Goal: Task Accomplishment & Management: Manage account settings

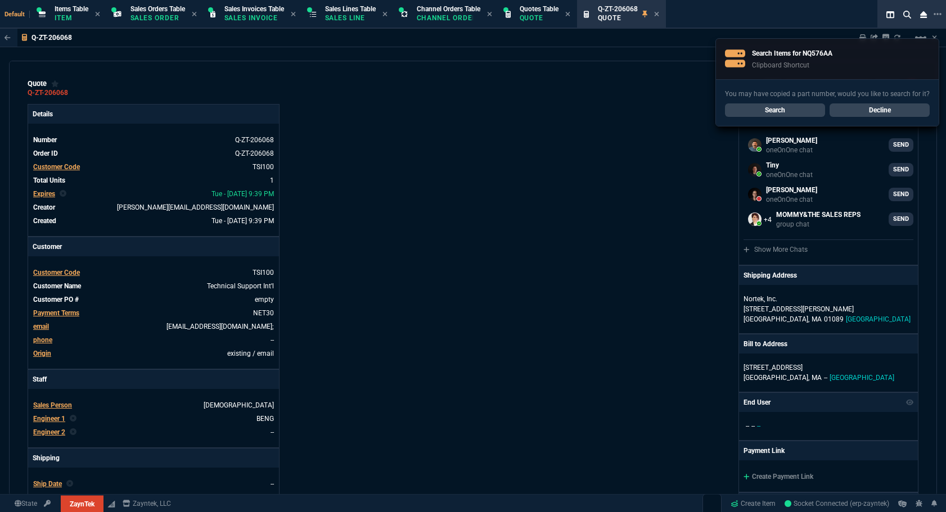
select select "12: [PERSON_NAME]"
click at [546, 16] on p "Quote" at bounding box center [539, 17] width 39 height 9
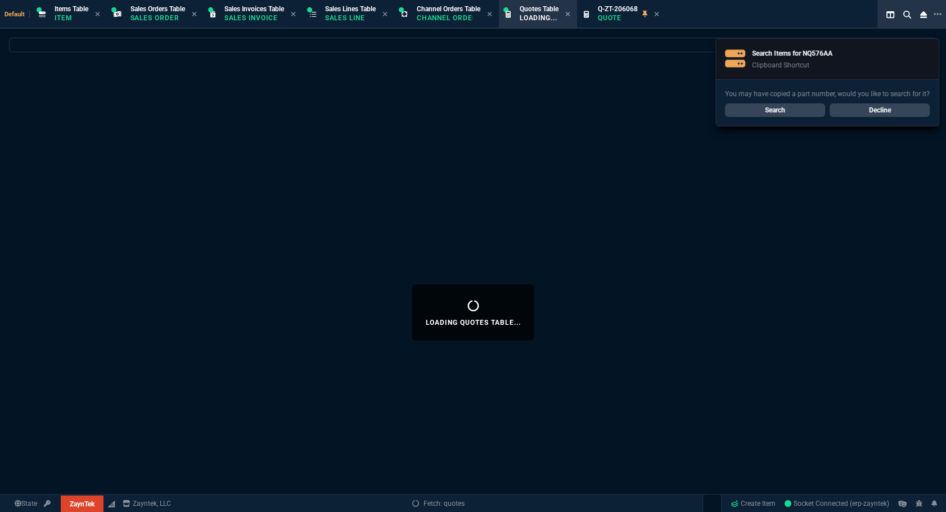
select select
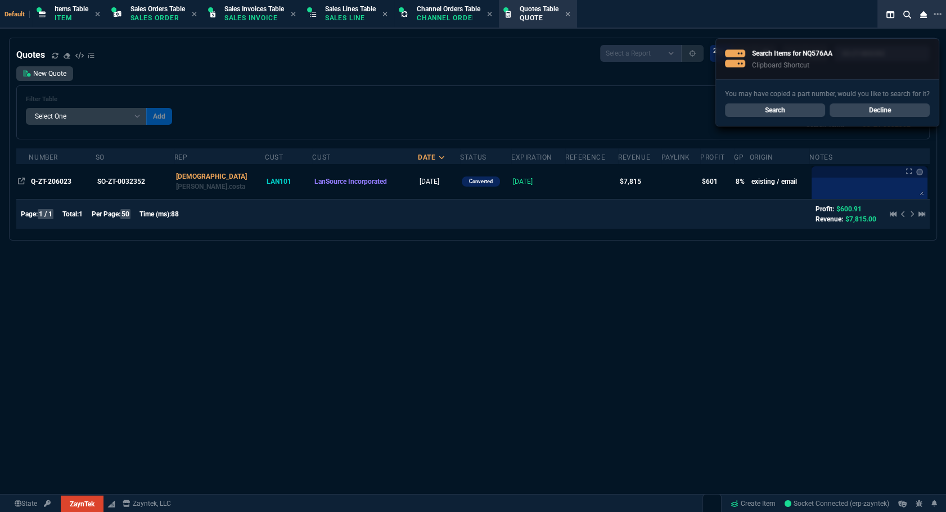
click at [905, 109] on link "Decline" at bounding box center [880, 109] width 100 height 13
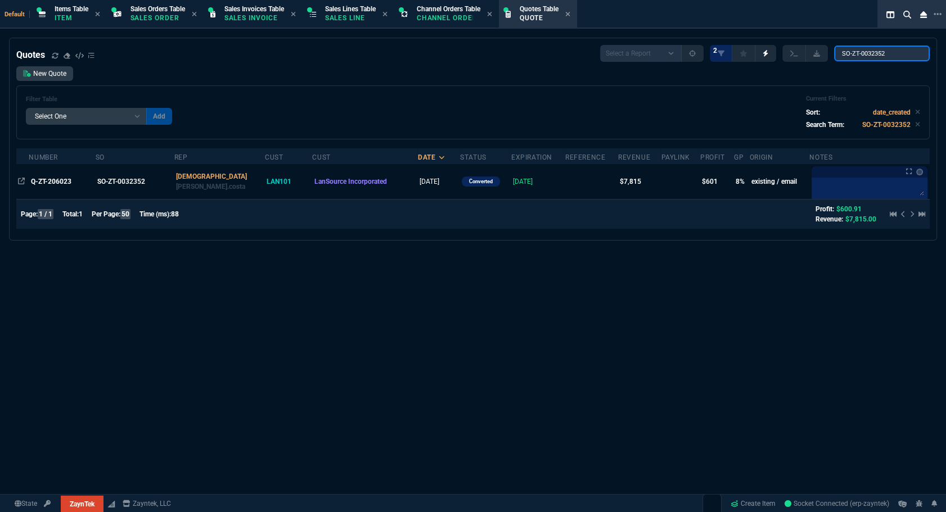
click at [885, 55] on input "SO-ZT-0032352" at bounding box center [882, 54] width 96 height 16
paste input "NQ576AA*"
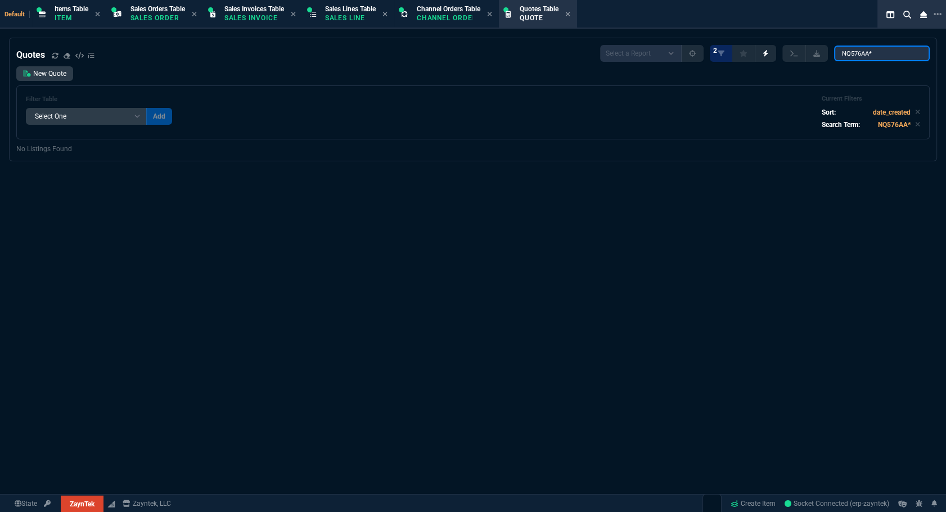
type input "NQ576AA"
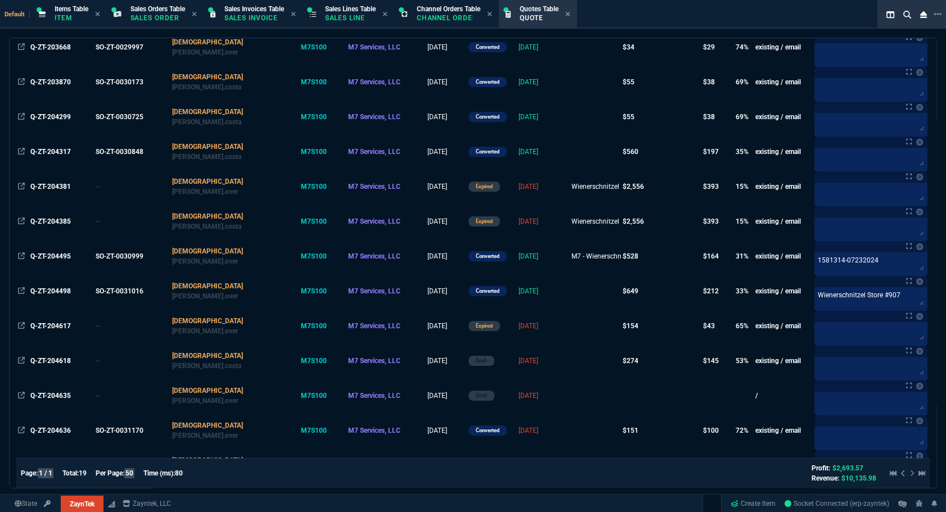
scroll to position [382, 0]
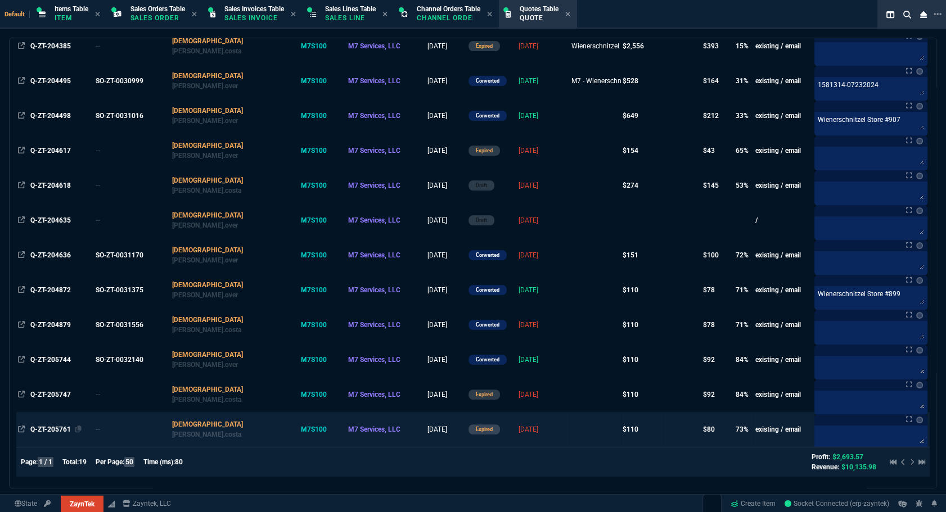
click at [40, 428] on span "Q-ZT-205761" at bounding box center [50, 430] width 40 height 8
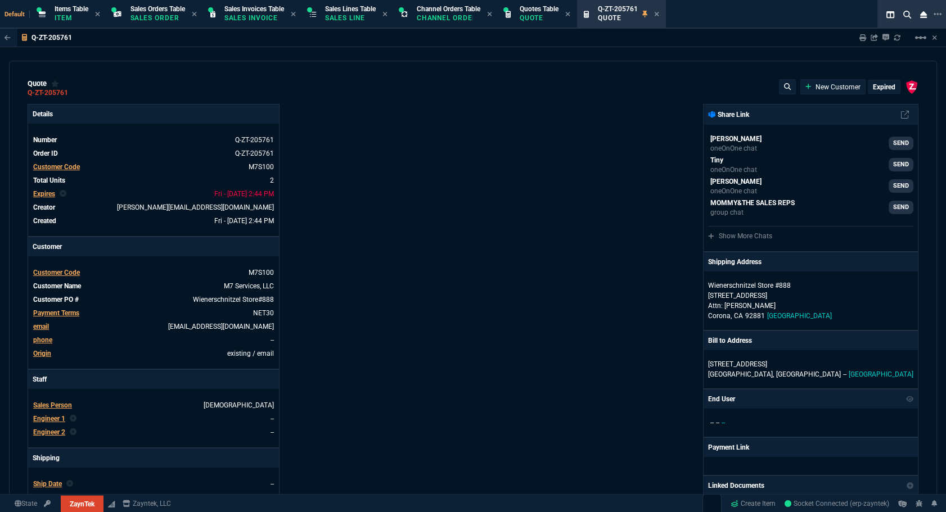
type input "75"
type input "41"
type input "137.84"
type input "60"
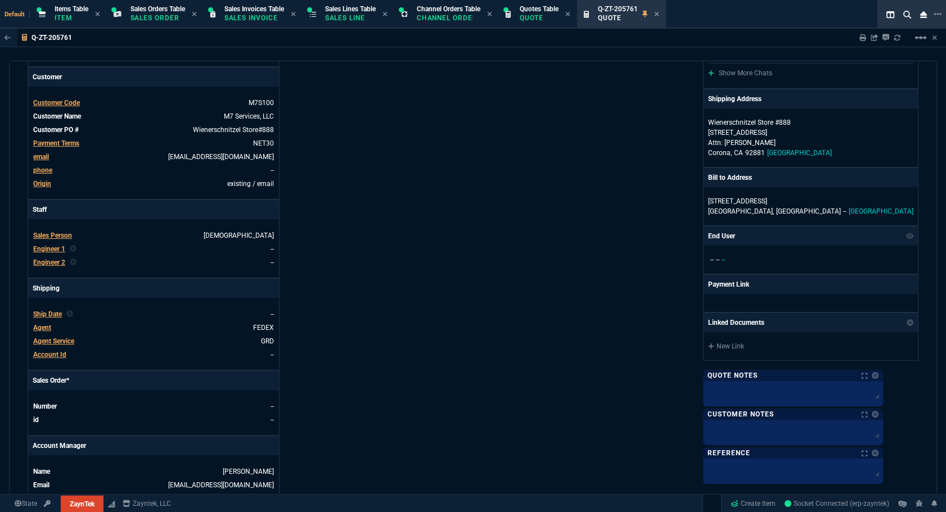
scroll to position [0, 0]
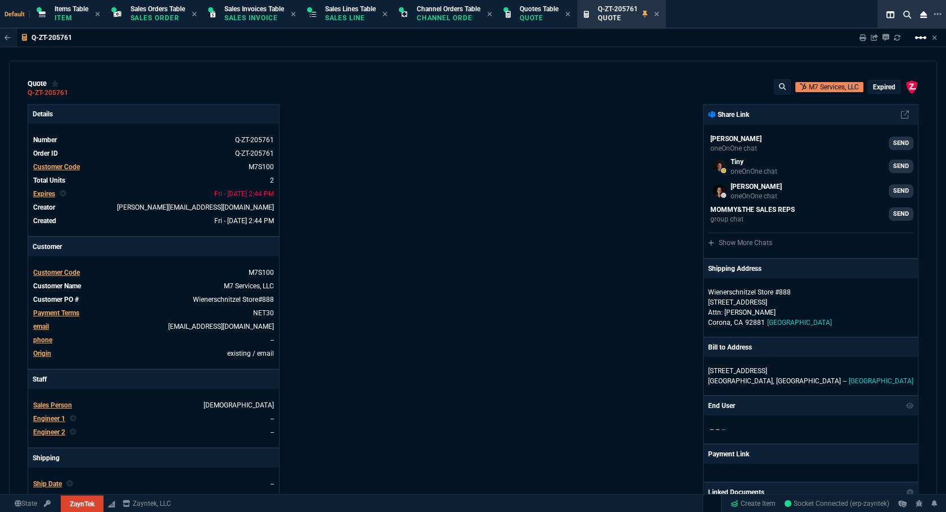
click at [916, 38] on mat-icon "linear_scale" at bounding box center [920, 37] width 13 height 13
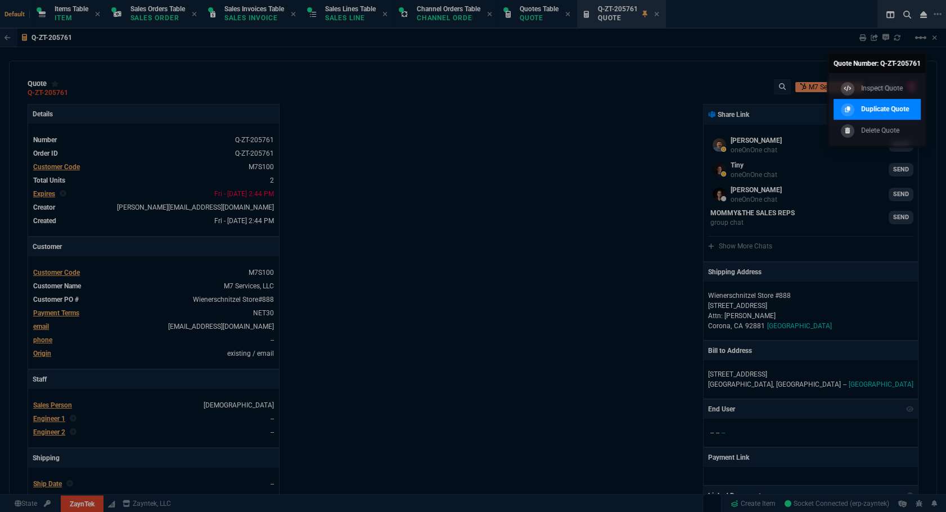
click at [889, 113] on p "Duplicate Quote" at bounding box center [885, 109] width 48 height 10
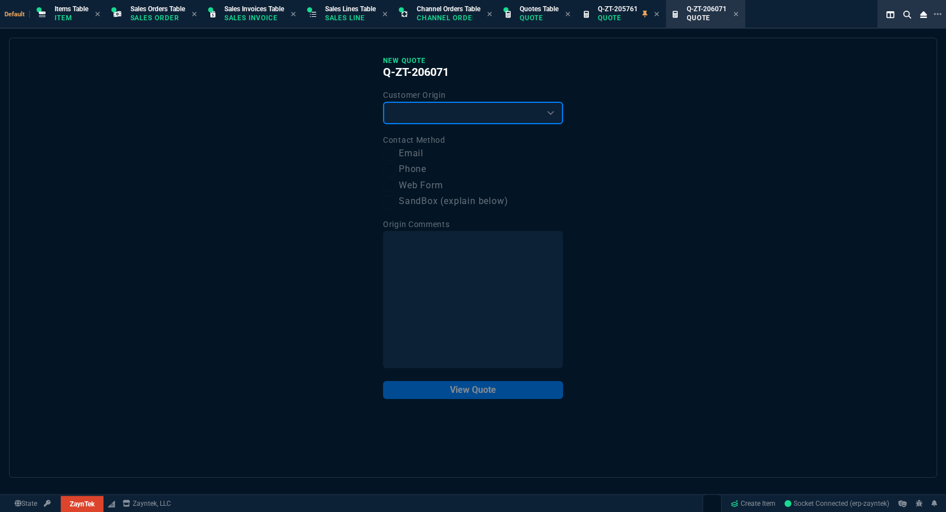
click at [444, 107] on select "Existing Customer Amazon Lead (first order) Website Lead (first order) Called (…" at bounding box center [473, 113] width 180 height 22
select select "existing"
click at [383, 102] on select "Existing Customer Amazon Lead (first order) Website Lead (first order) Called (…" at bounding box center [473, 113] width 180 height 22
click at [416, 154] on label "Email" at bounding box center [473, 154] width 180 height 14
click at [397, 154] on input "Email" at bounding box center [389, 153] width 13 height 13
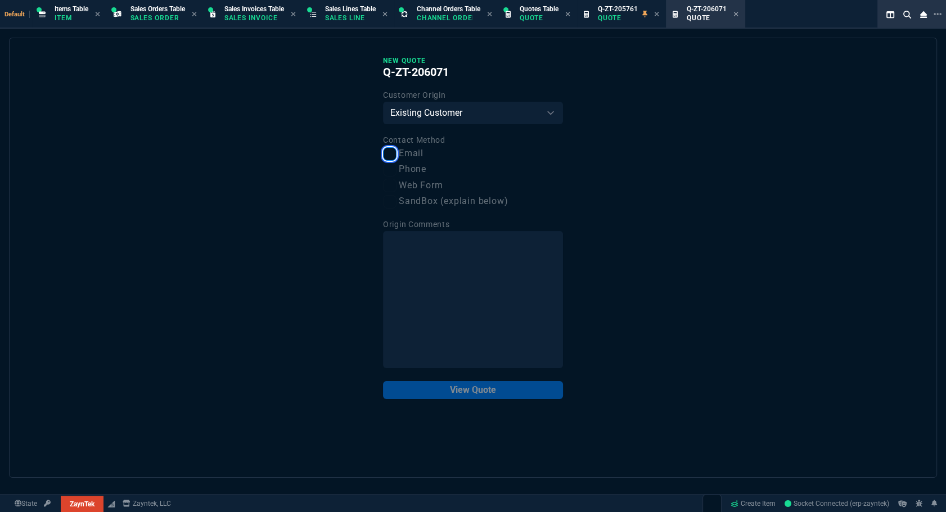
checkbox input "true"
click at [515, 386] on button "View Quote" at bounding box center [473, 390] width 180 height 18
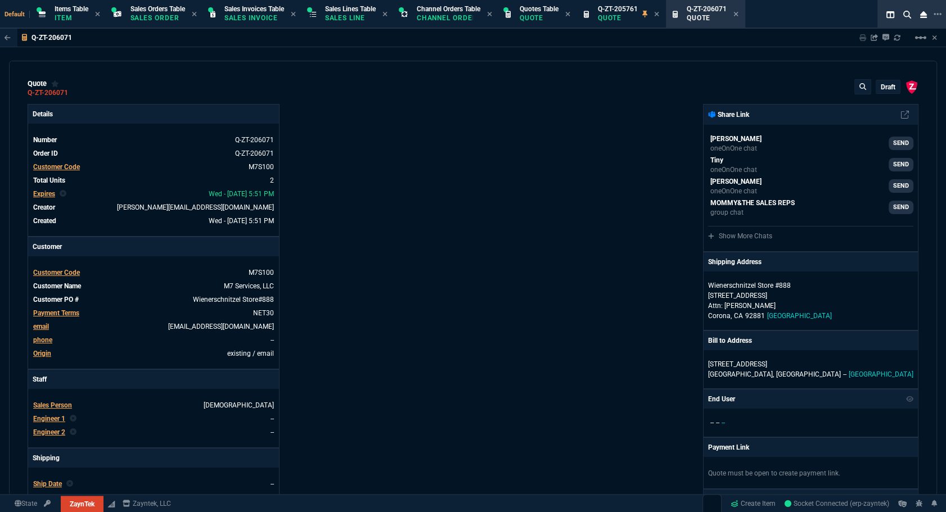
type input "75"
type input "41"
type input "60"
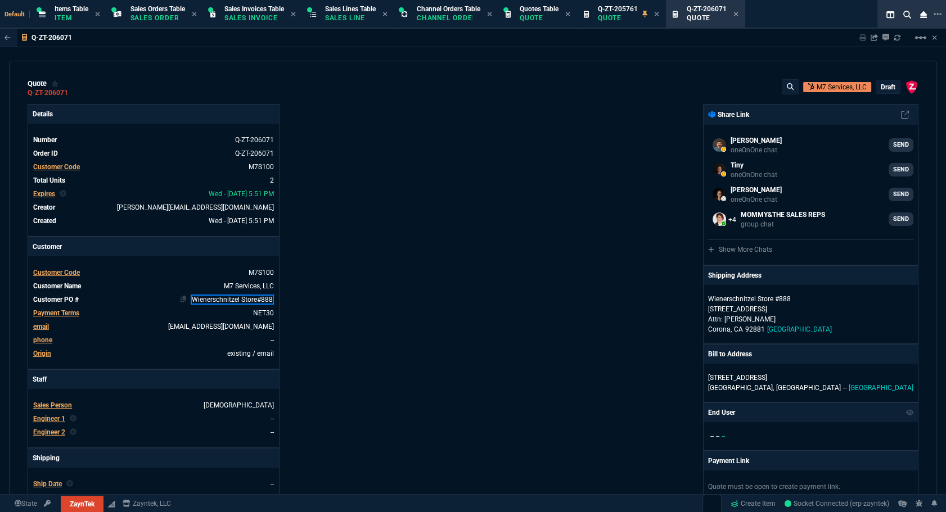
click at [260, 295] on link "Wienerschnitzel Store#888" at bounding box center [232, 300] width 83 height 10
drag, startPoint x: 194, startPoint y: 298, endPoint x: 337, endPoint y: 298, distance: 143.4
click at [337, 298] on div "Details Number Q-ZT-206071 Order ID Q-ZT-206071 Customer Code M7S100 Total Unit…" at bounding box center [250, 394] width 445 height 580
paste link
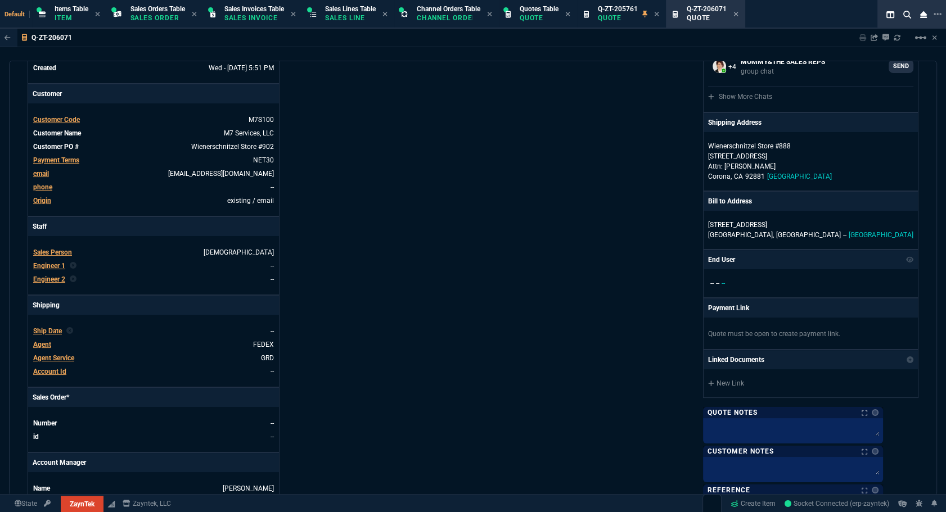
scroll to position [307, 0]
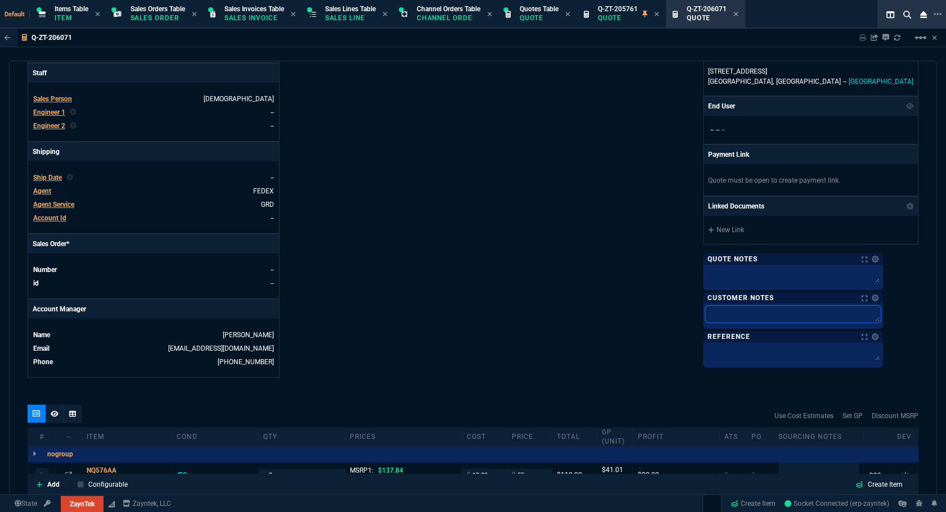
click at [790, 308] on textarea at bounding box center [792, 314] width 175 height 17
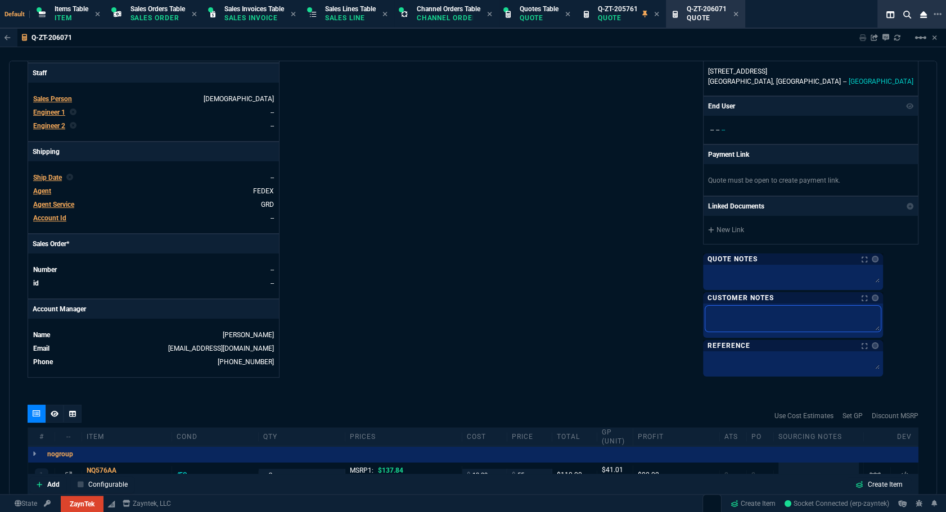
paste textarea "Wienerschnitzel Store #902 (Portersville, CA) | Zayntek | Project Ticket #17564…"
type textarea "Wienerschnitzel Store #902 (Portersville, CA) | Zayntek | Project Ticket #17564…"
drag, startPoint x: 876, startPoint y: 309, endPoint x: 893, endPoint y: 315, distance: 17.8
click at [881, 315] on textarea "Wienerschnitzel Store #902 (Portersville, CA) | Zayntek | Project Ticket #17564…" at bounding box center [792, 319] width 175 height 26
type textarea "Wienerschnitzel Store #902 (Portersville, CA) | ek | Project Ticket #1756470"
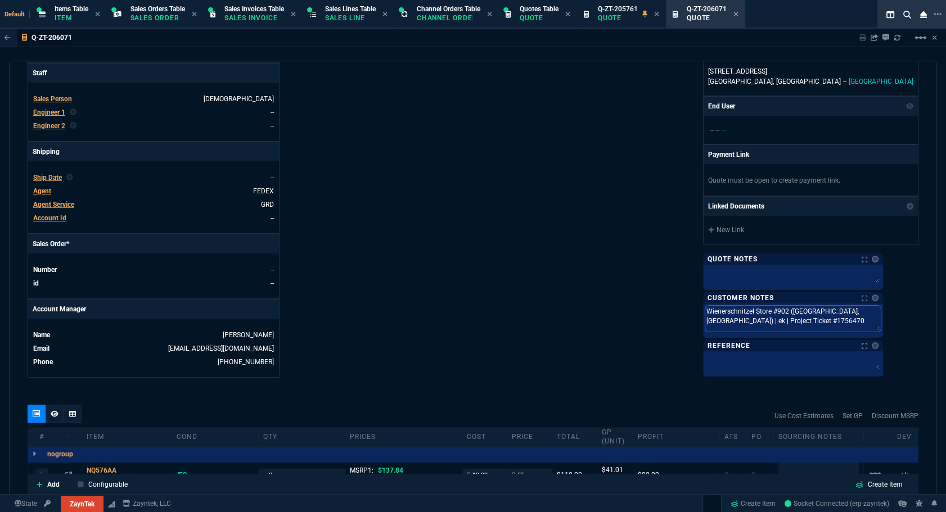
type textarea "Wienerschnitzel Store #902 (Portersville, CA) | ek | Project Ticket #1756470"
type textarea "Wienerschnitzel Store #902 (Portersville, CA) | k | Project Ticket #1756470"
type textarea "Wienerschnitzel Store #902 (Portersville, CA) | | Project Ticket #1756470"
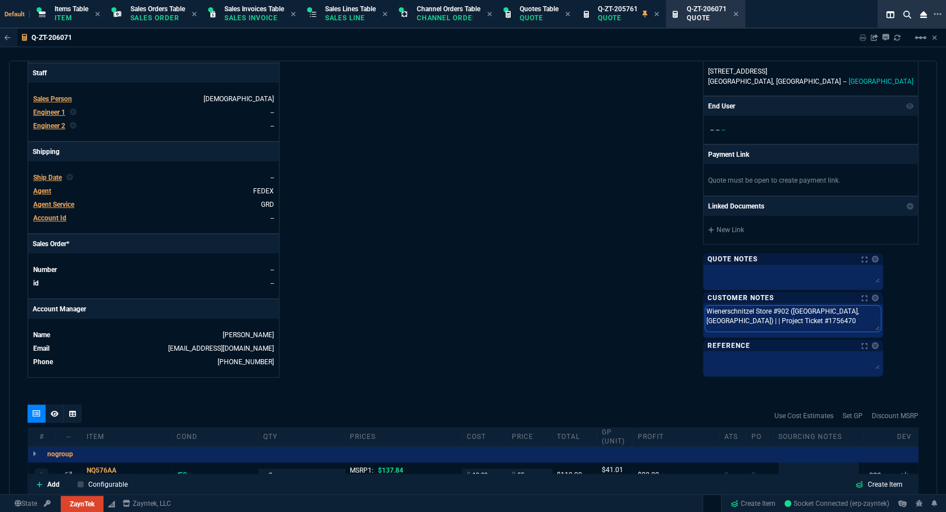
type textarea "Wienerschnitzel Store #902 (Portersville, CA) | Project Ticket #1756470"
click at [879, 298] on link at bounding box center [875, 298] width 7 height 7
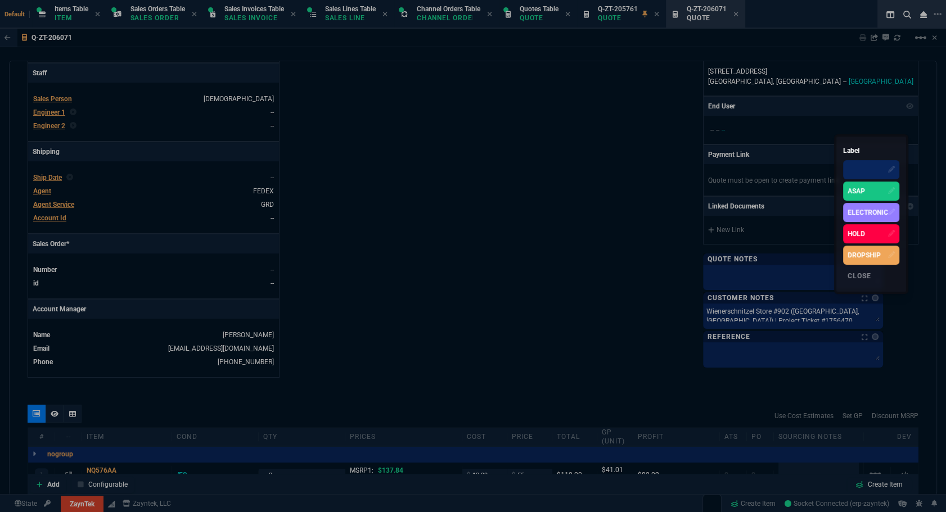
click at [873, 196] on div "ASAP" at bounding box center [871, 191] width 56 height 19
click at [481, 299] on div at bounding box center [473, 256] width 946 height 512
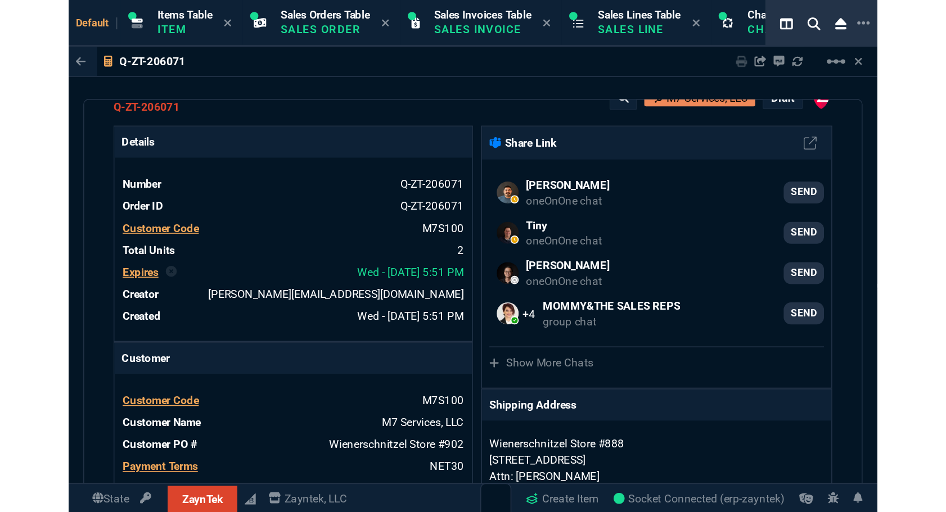
scroll to position [78, 0]
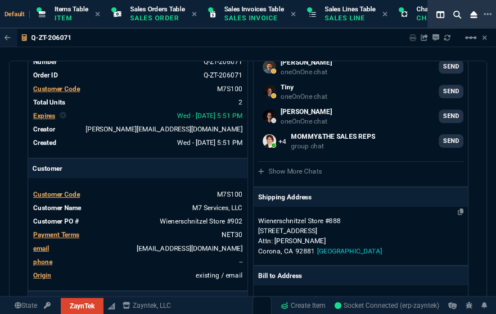
click at [333, 235] on p "20330 Temescal Canyon Rd" at bounding box center [360, 231] width 205 height 10
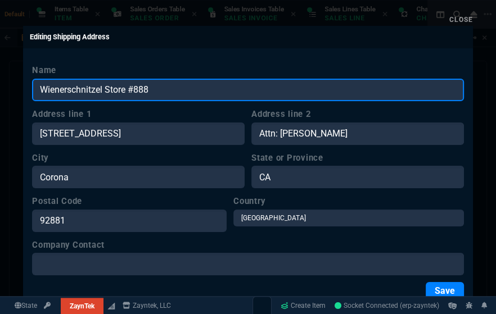
click at [86, 86] on input "Wienerschnitzel Store #888" at bounding box center [248, 90] width 432 height 22
paste input "902"
type input "Wienerschnitzel Store #902"
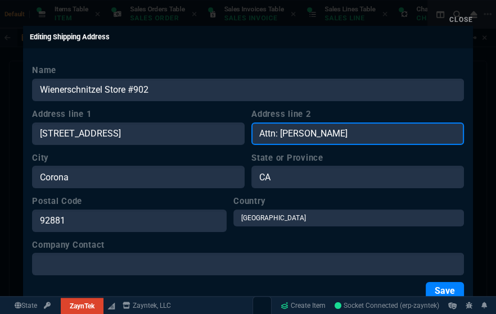
click at [343, 130] on input "Attn: Shazib Riaz" at bounding box center [357, 134] width 213 height 22
paste input "Adel Joudi"
type input "Attn: Adel Joudi"
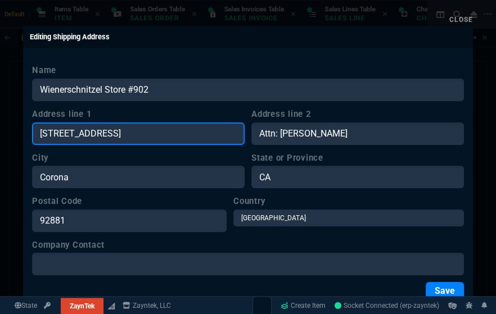
click at [176, 136] on input "20330 Temescal Canyon Rd" at bounding box center [138, 134] width 213 height 22
paste input "1034 West Olive Ave"
type input "1034 West Olive Ave"
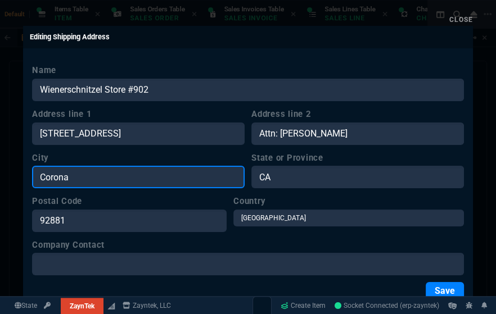
click at [140, 183] on input "Corona" at bounding box center [138, 177] width 213 height 22
paste input "Porterville"
type input "Porterville"
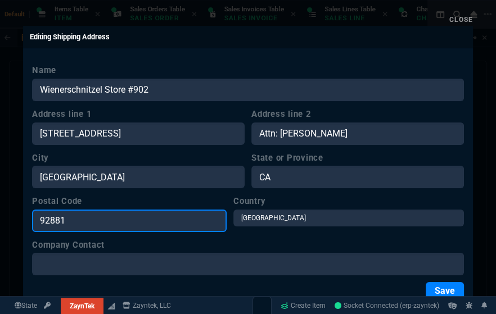
click at [227, 221] on input "92881" at bounding box center [129, 221] width 195 height 22
type input "93257"
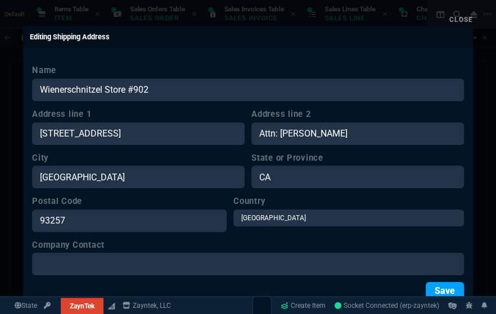
click at [440, 285] on button "Save" at bounding box center [445, 291] width 38 height 18
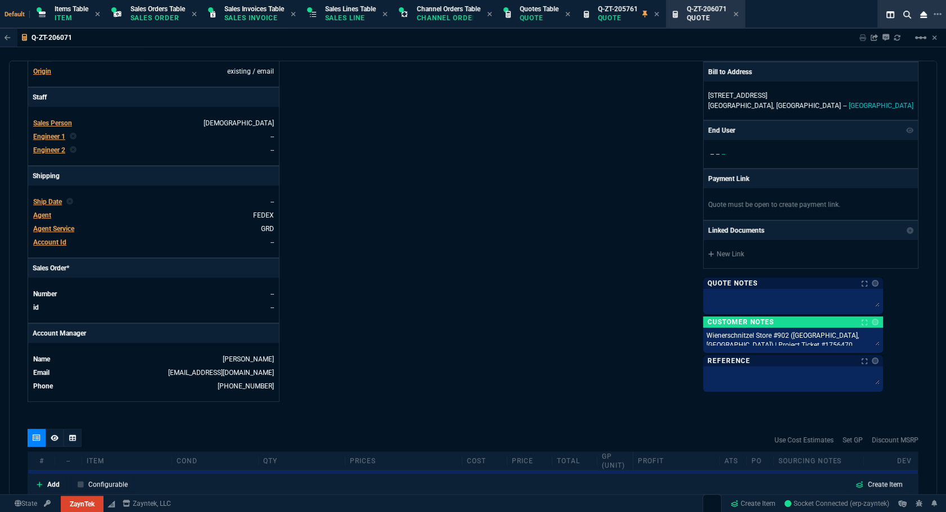
scroll to position [487, 0]
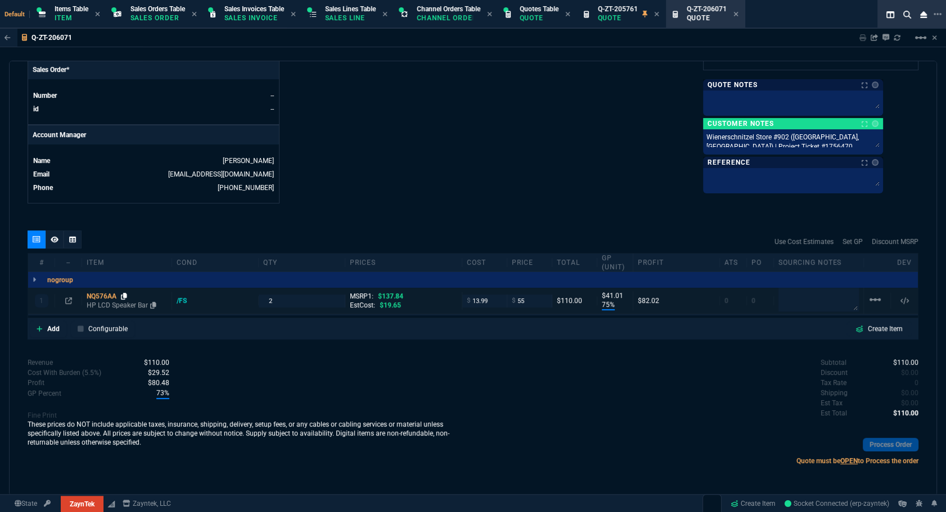
click at [123, 296] on icon at bounding box center [124, 296] width 6 height 7
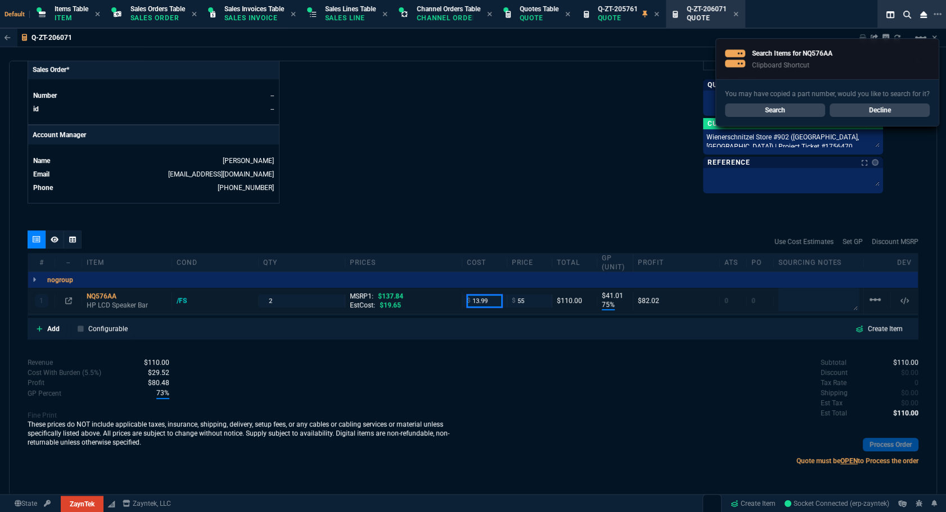
click at [479, 301] on input "13.99" at bounding box center [484, 301] width 35 height 13
type input "8"
type input "85"
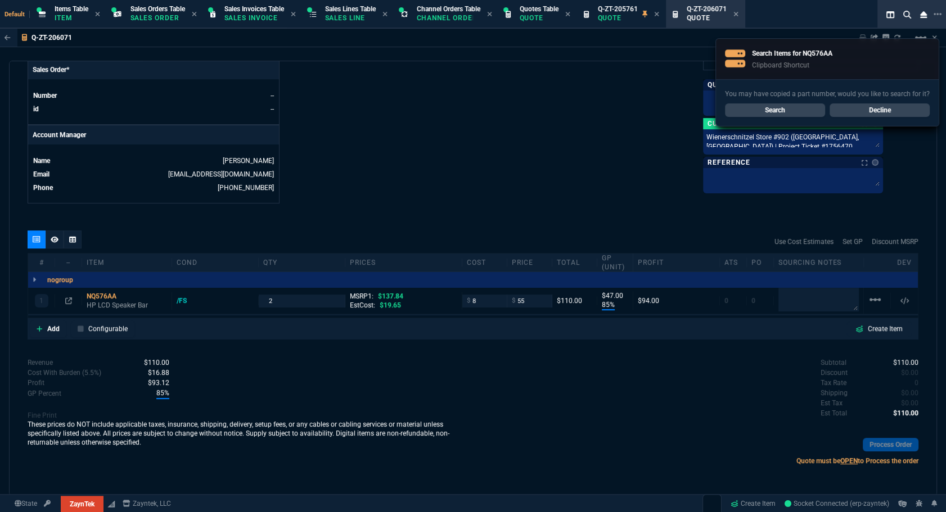
type input "47"
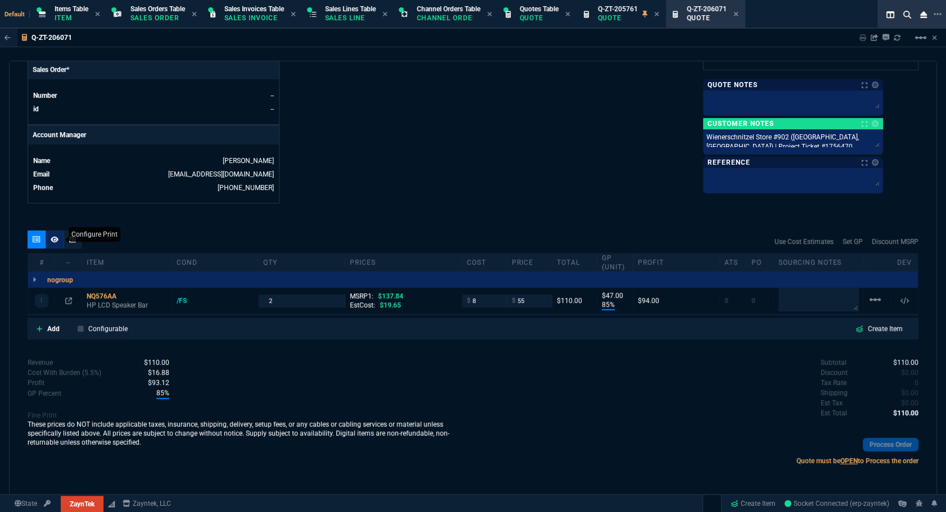
click at [51, 246] on div at bounding box center [55, 240] width 18 height 18
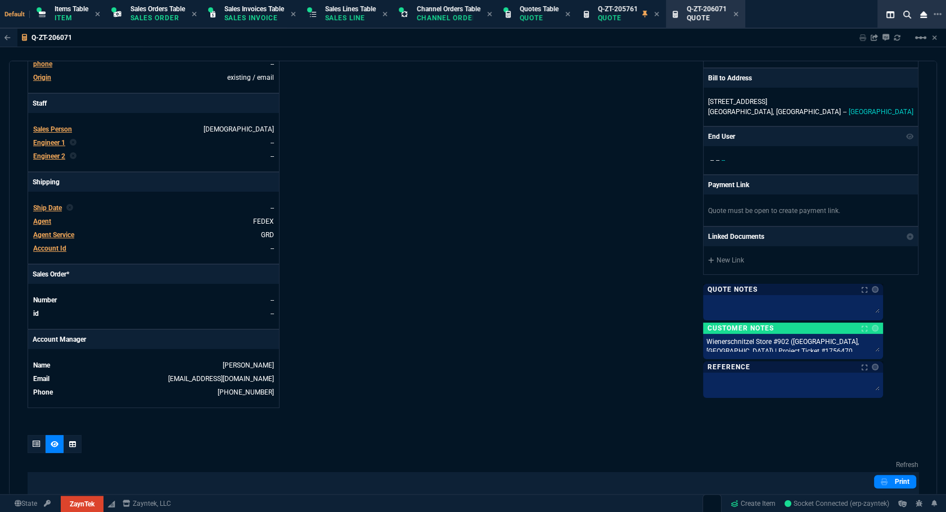
scroll to position [21, 0]
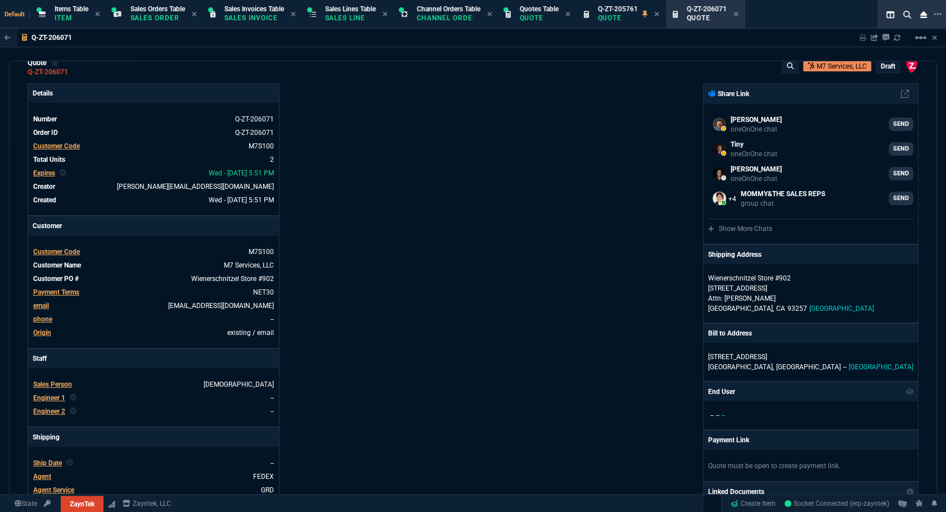
click at [882, 67] on p "draft" at bounding box center [888, 66] width 15 height 9
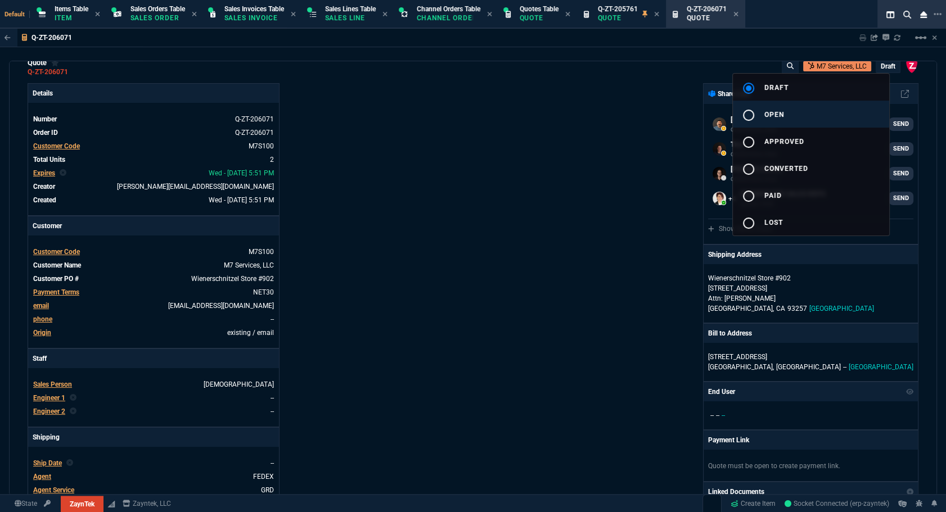
click at [804, 115] on button "radio_button_unchecked open" at bounding box center [811, 114] width 156 height 27
type input "85"
type input "47"
click at [615, 134] on div at bounding box center [473, 256] width 946 height 512
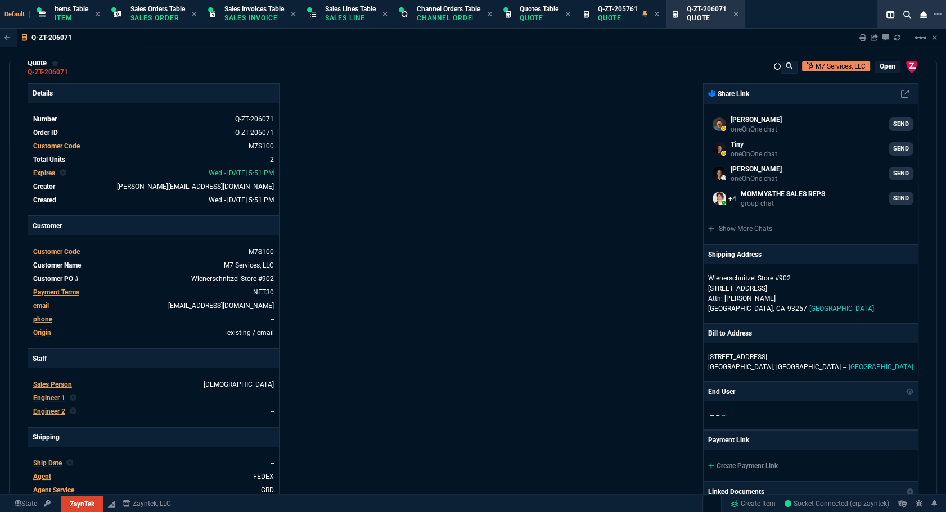
type input "60"
type input "85"
type input "47"
type input "137.84"
type input "60"
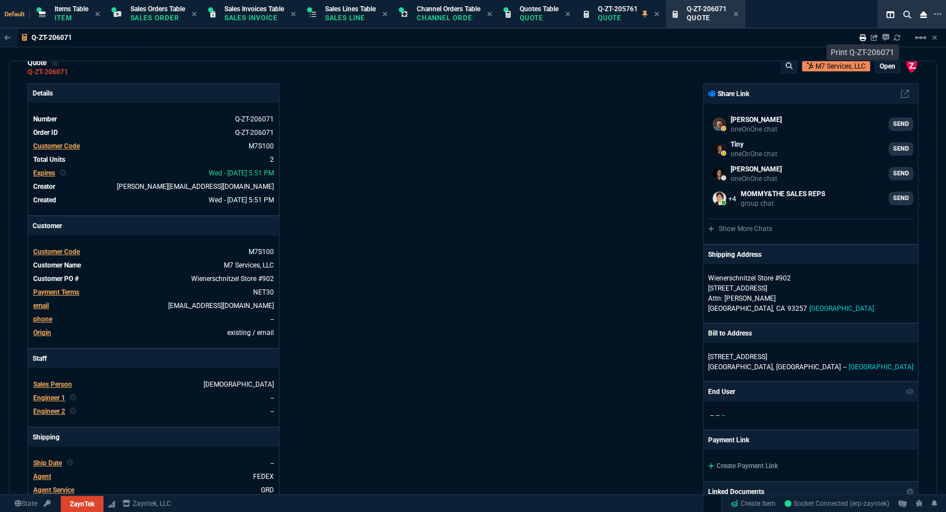
click at [860, 39] on icon at bounding box center [862, 37] width 7 height 7
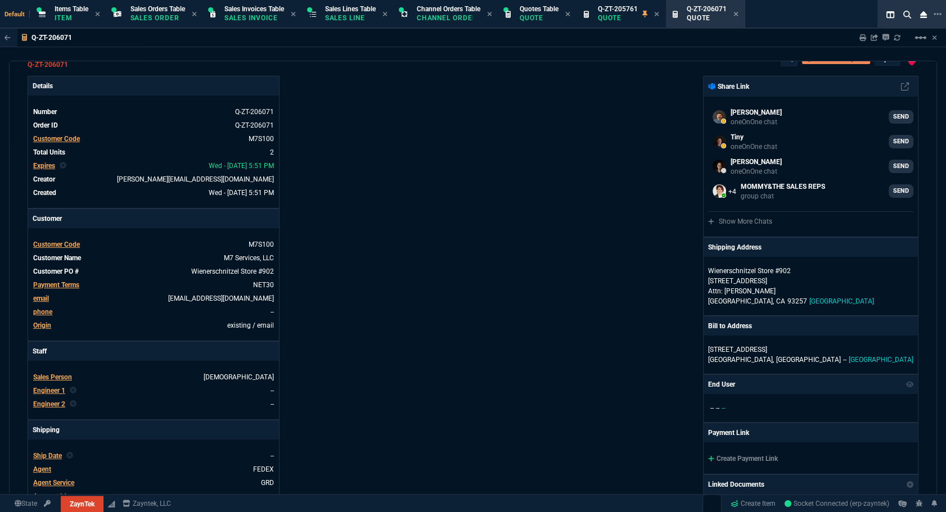
type input "85"
type input "47"
type input "60"
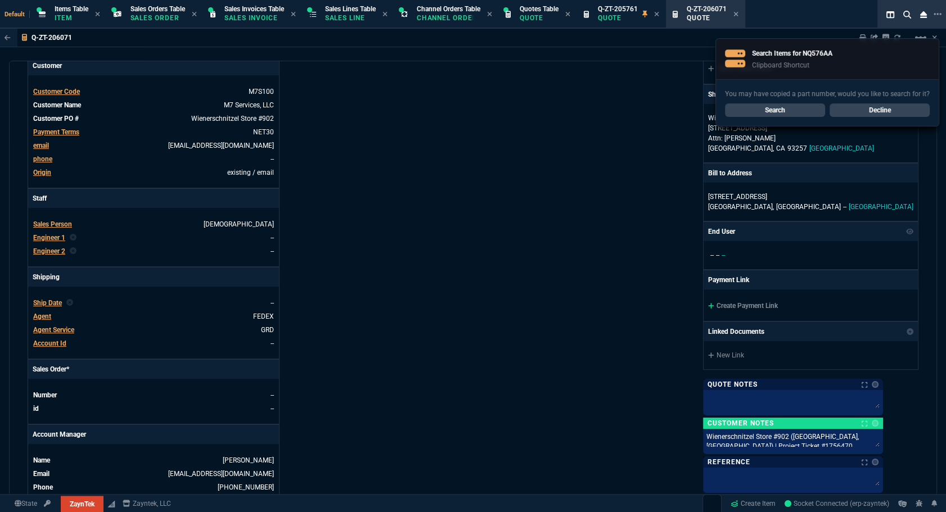
scroll to position [477, 0]
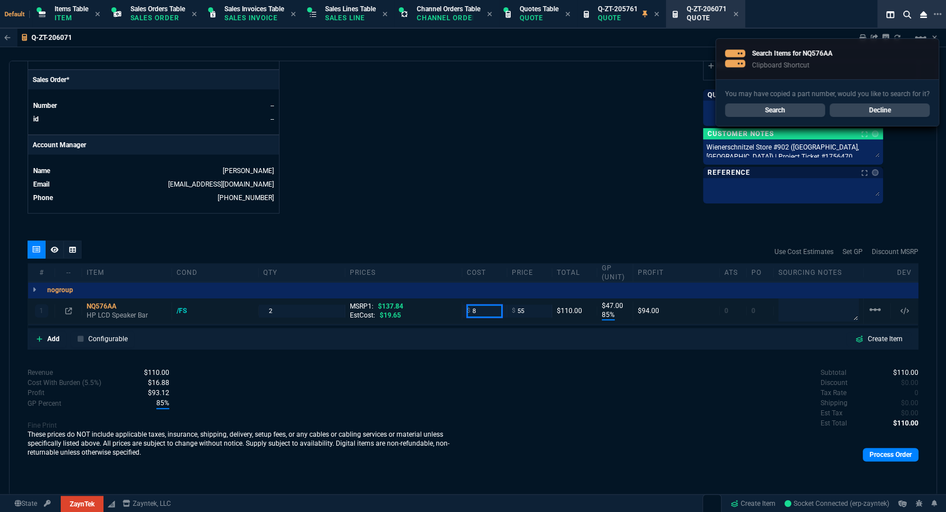
click at [475, 314] on input "8" at bounding box center [484, 311] width 35 height 13
type input "19.16"
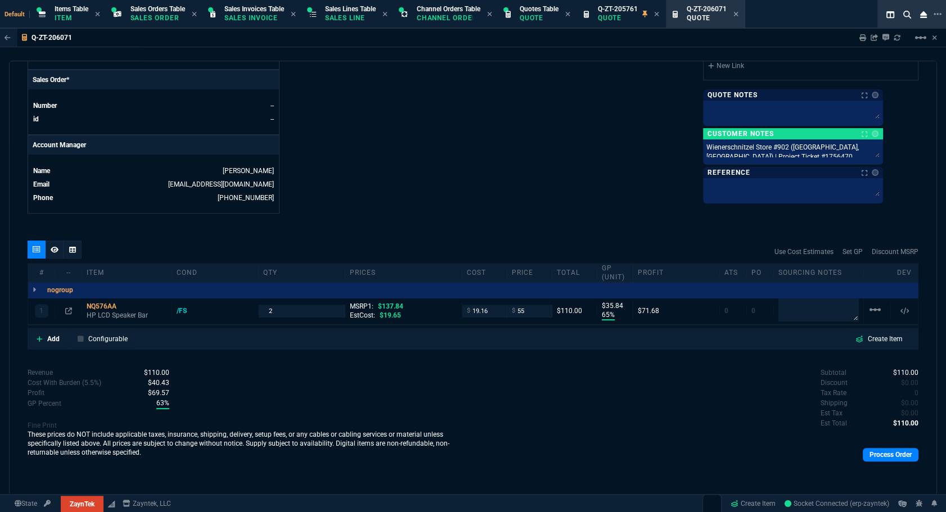
type input "65"
type input "36"
click at [800, 316] on textarea at bounding box center [818, 310] width 80 height 24
type textarea "amz"
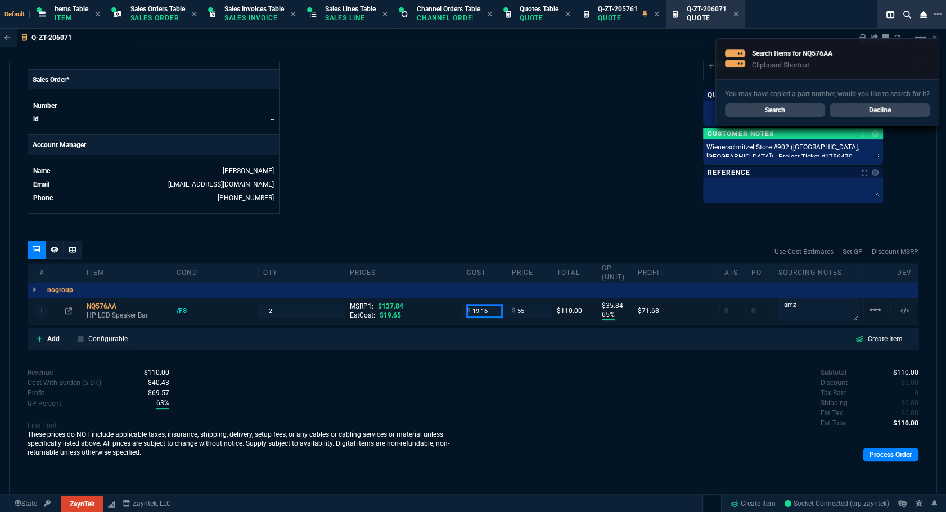
click at [489, 310] on input "19.16" at bounding box center [484, 311] width 35 height 13
type input "11.16"
type input "80"
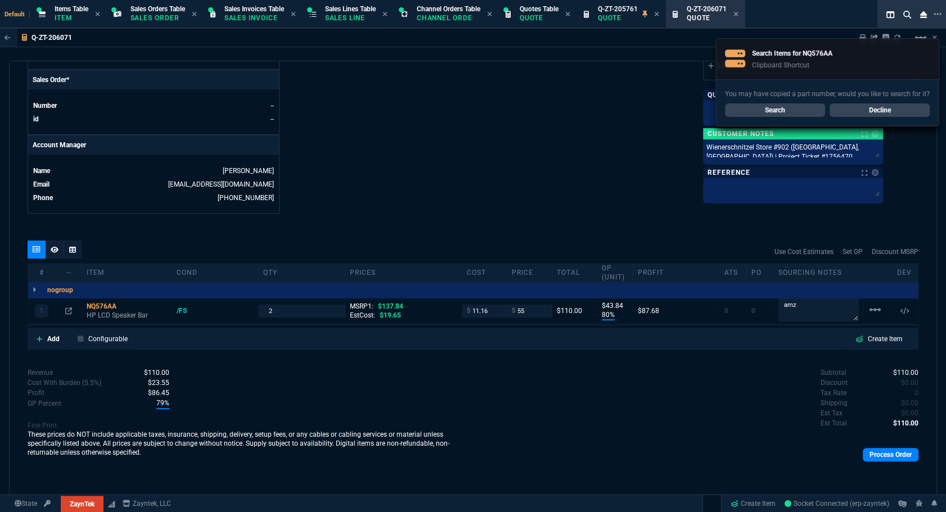
type input "44"
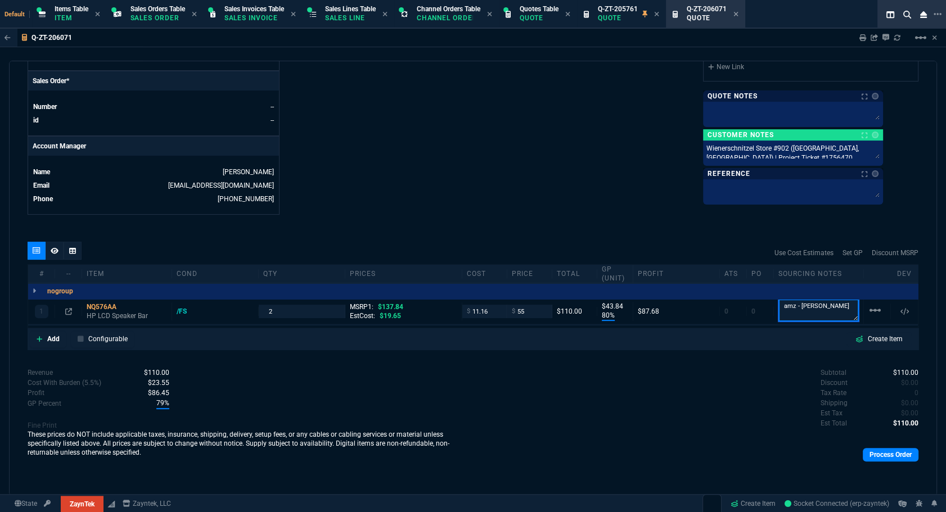
type textarea "amz - sara"
click at [738, 16] on icon at bounding box center [735, 14] width 4 height 4
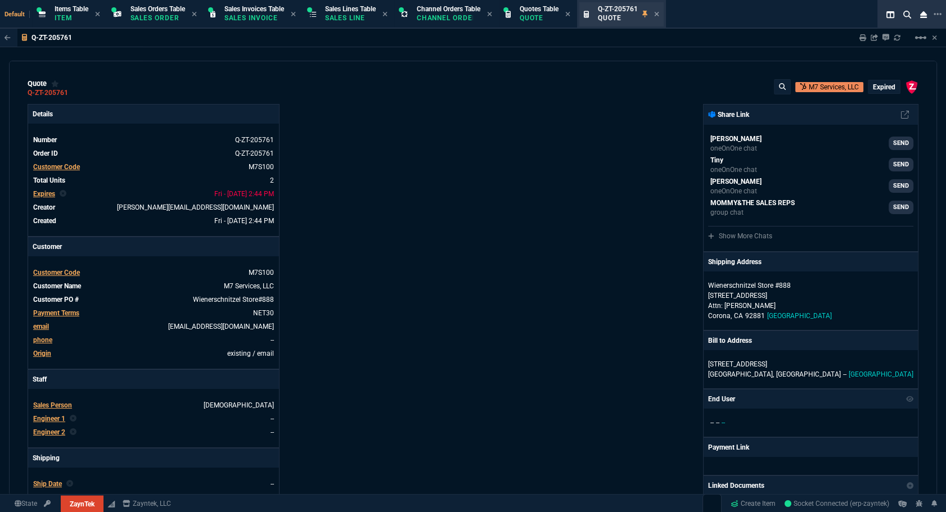
type input "75"
type input "41"
type input "137.84"
type input "60"
click at [659, 15] on icon at bounding box center [656, 14] width 5 height 7
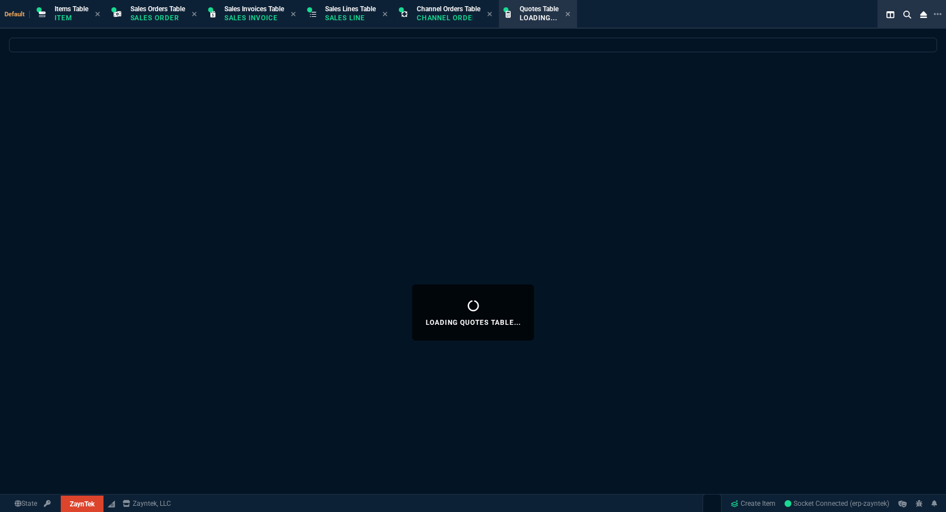
select select
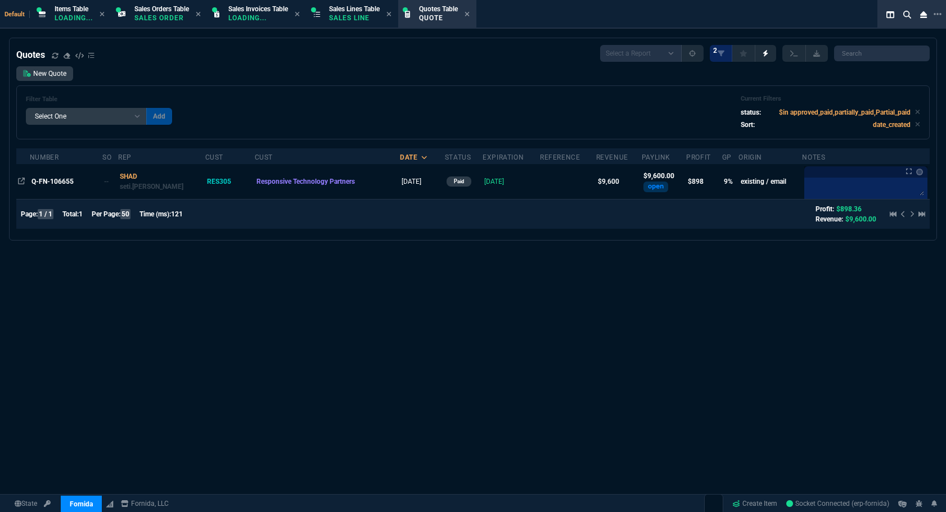
select select "12: [PERSON_NAME]"
select select
drag, startPoint x: 169, startPoint y: 15, endPoint x: 782, endPoint y: 96, distance: 618.5
click at [169, 15] on p "Sales Order" at bounding box center [161, 17] width 55 height 9
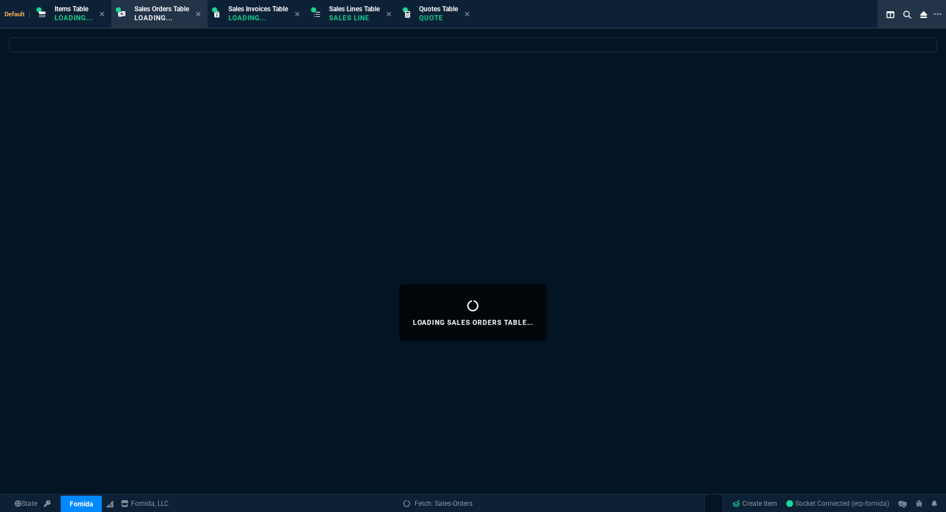
select select
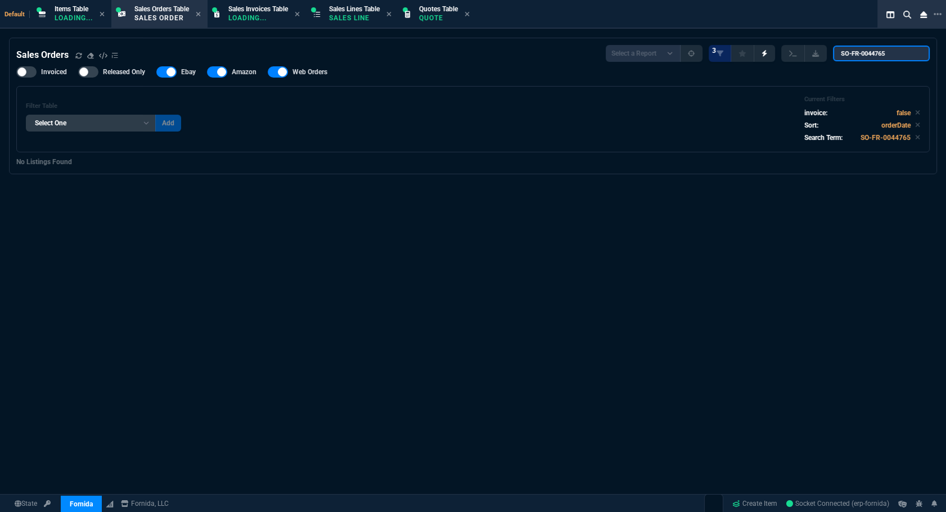
click at [871, 58] on input "SO-FR-0044765" at bounding box center [881, 54] width 97 height 16
paste input "53*"
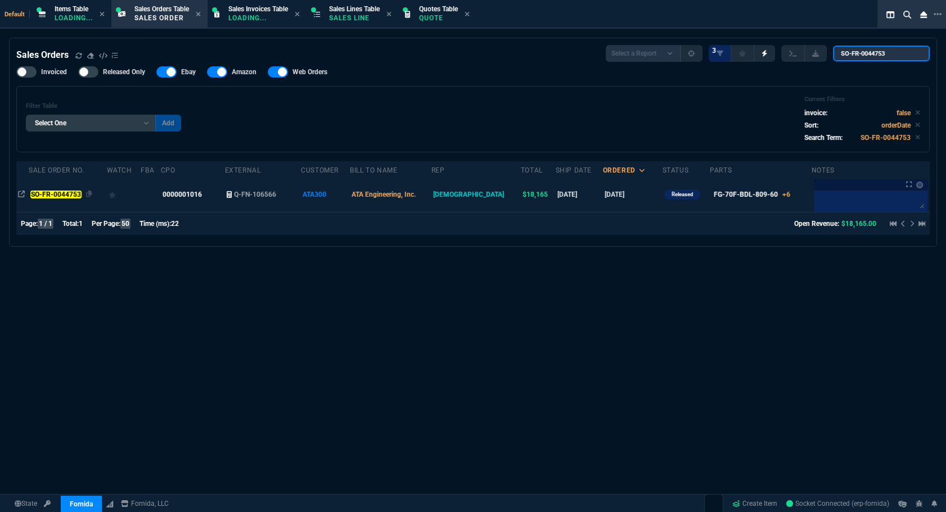
type input "SO-FR-0044753"
click at [66, 195] on mark "SO-FR-0044753" at bounding box center [55, 195] width 51 height 8
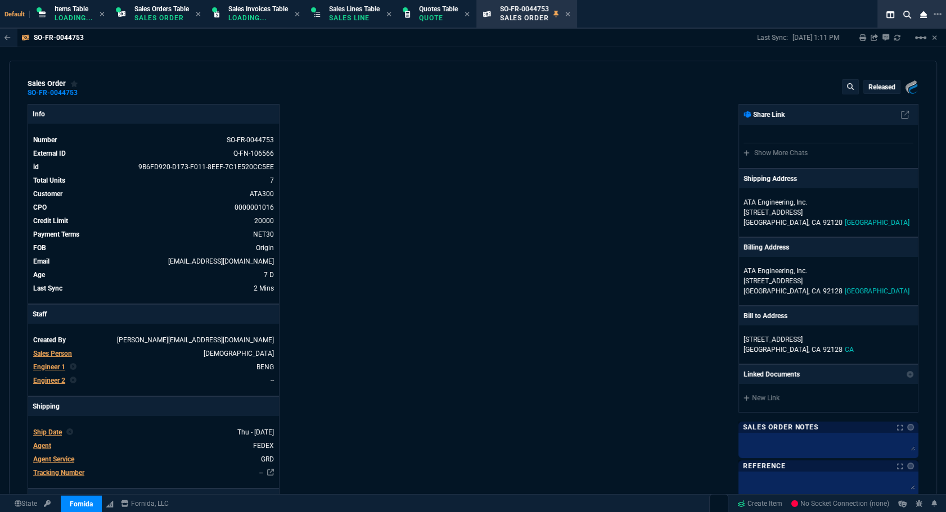
select select "12: [PERSON_NAME]"
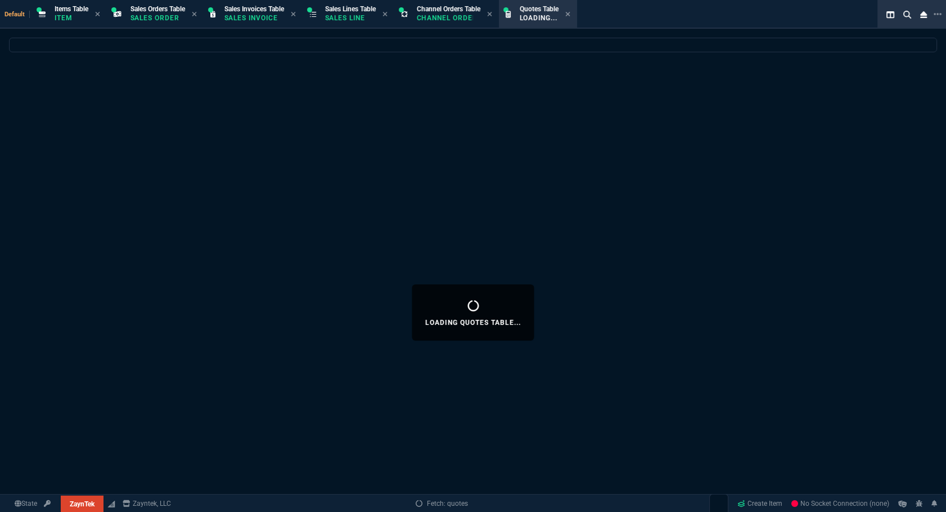
select select "12: [PERSON_NAME]"
select select
